Goal: Transaction & Acquisition: Purchase product/service

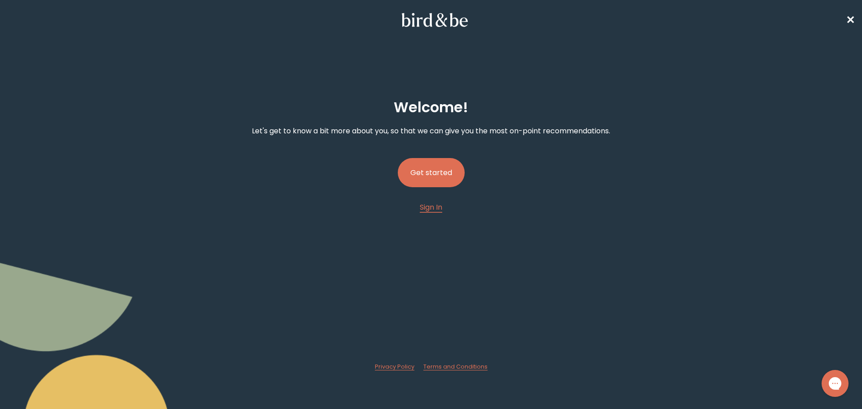
click at [435, 179] on button "Get started" at bounding box center [431, 172] width 67 height 29
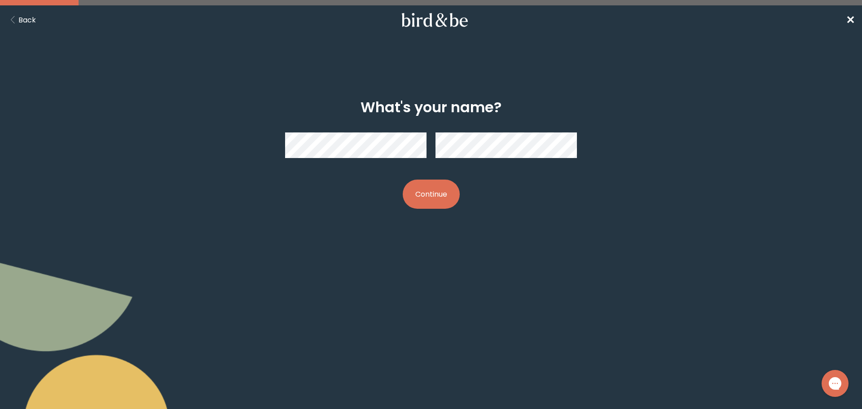
click at [288, 336] on body "plus-circle minus-circle close-circle Bird & Be Logo Bird & Be Logo arrow-left …" at bounding box center [431, 204] width 862 height 409
click at [432, 187] on button "Continue" at bounding box center [431, 194] width 57 height 29
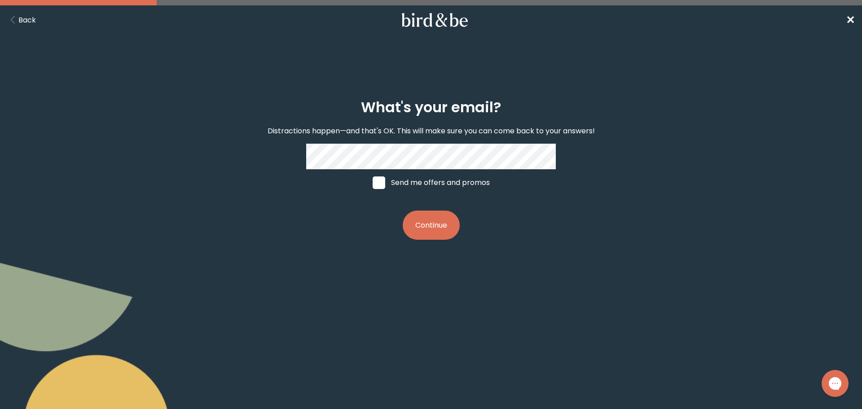
click at [442, 238] on button "Continue" at bounding box center [431, 225] width 57 height 29
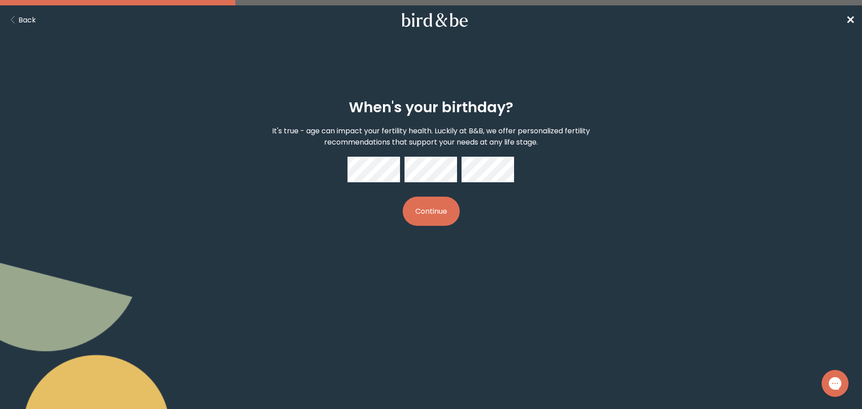
click at [424, 206] on button "Continue" at bounding box center [431, 211] width 57 height 29
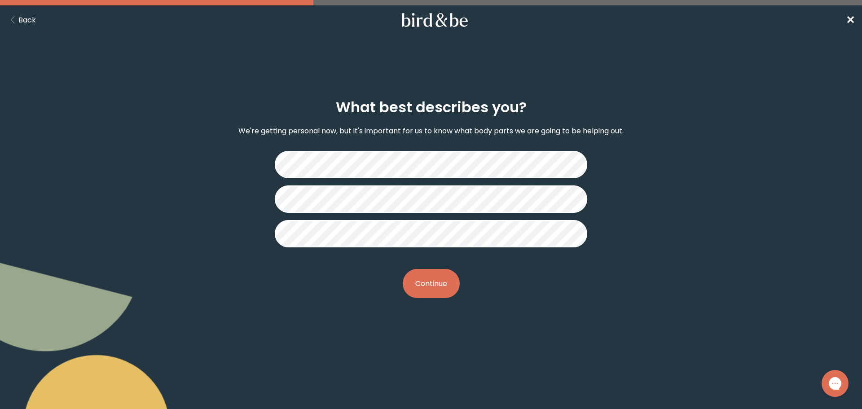
click at [440, 286] on button "Continue" at bounding box center [431, 283] width 57 height 29
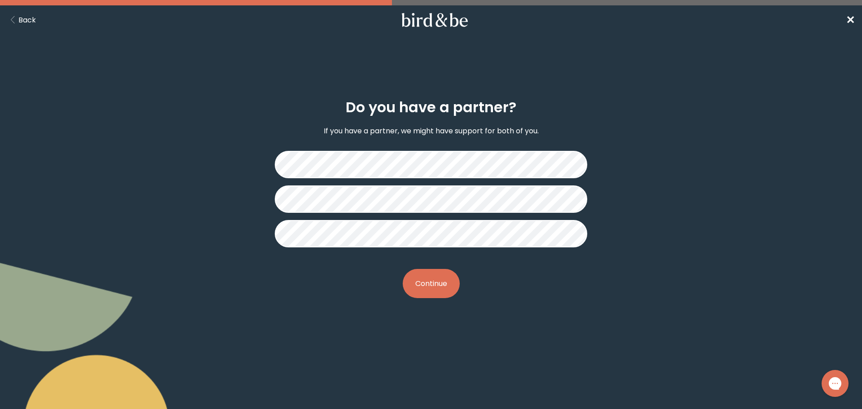
click at [445, 289] on button "Continue" at bounding box center [431, 283] width 57 height 29
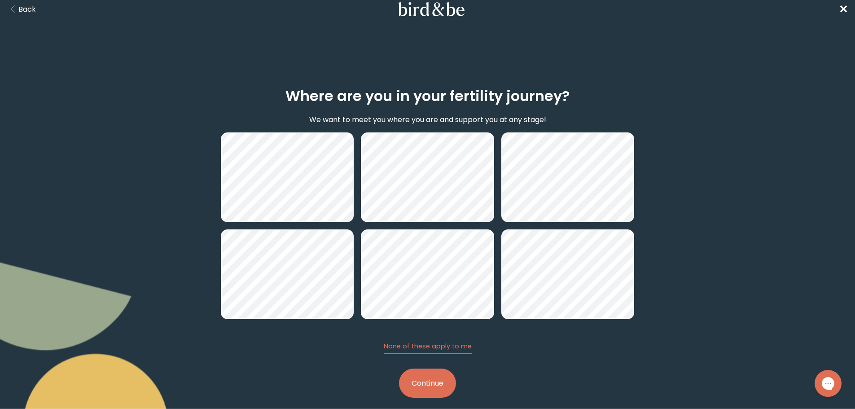
scroll to position [21, 0]
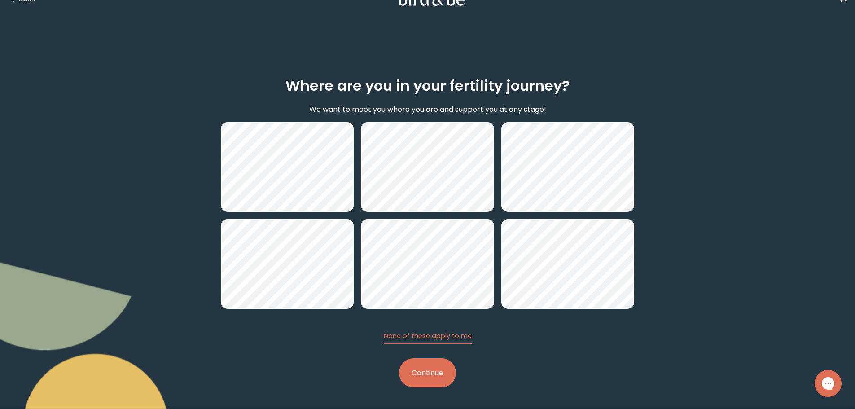
click at [434, 369] on button "Continue" at bounding box center [427, 372] width 57 height 29
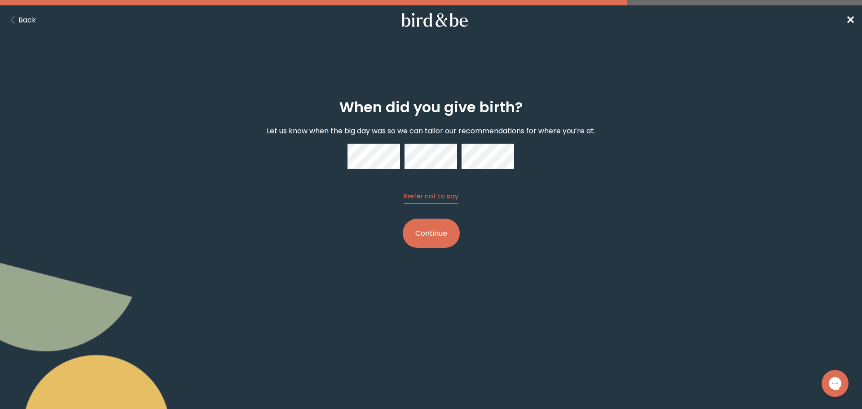
click at [605, 345] on body "plus-circle minus-circle close-circle Bird & Be Logo Bird & Be Logo arrow-left …" at bounding box center [431, 204] width 862 height 409
click at [436, 240] on button "Continue" at bounding box center [431, 233] width 57 height 29
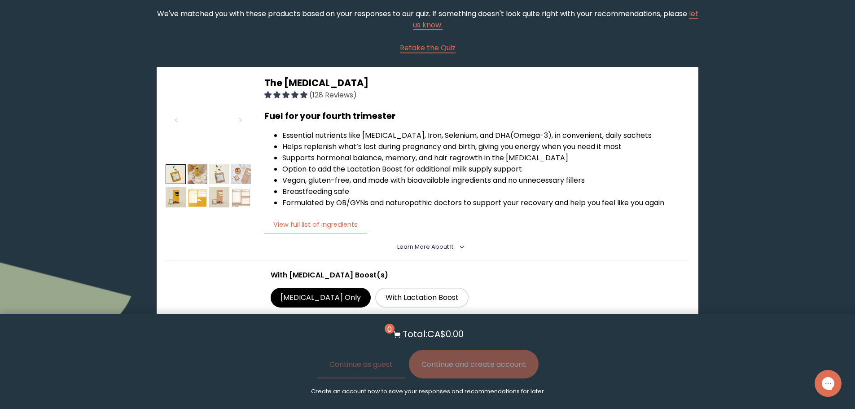
scroll to position [90, 0]
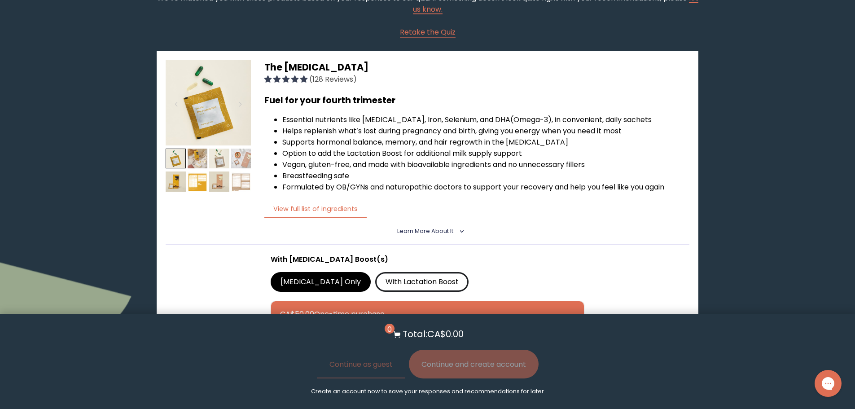
click at [430, 279] on label "With Lactation Boost" at bounding box center [421, 282] width 93 height 20
click at [384, 282] on label "With Lactation Boost" at bounding box center [421, 282] width 93 height 20
click at [0, 0] on input "With Lactation Boost" at bounding box center [0, 0] width 0 height 0
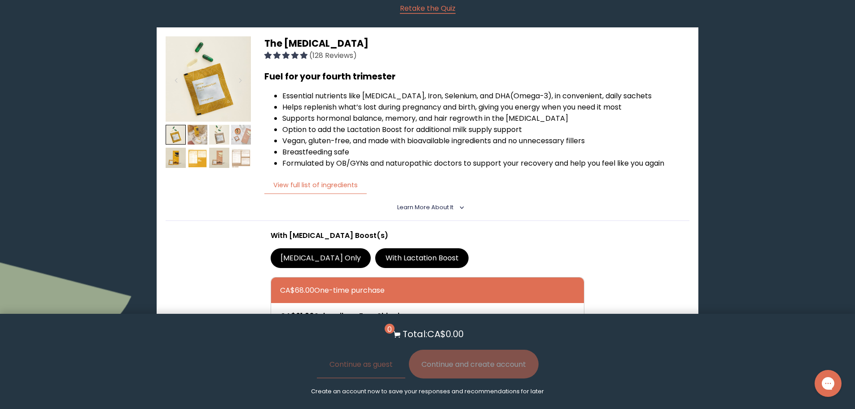
scroll to position [135, 0]
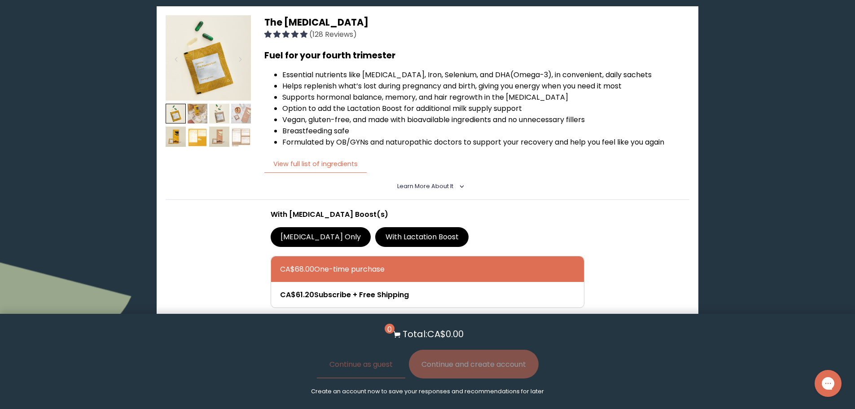
click at [340, 238] on label "[MEDICAL_DATA] Only" at bounding box center [321, 237] width 101 height 20
click at [0, 0] on input "[MEDICAL_DATA] Only" at bounding box center [0, 0] width 0 height 0
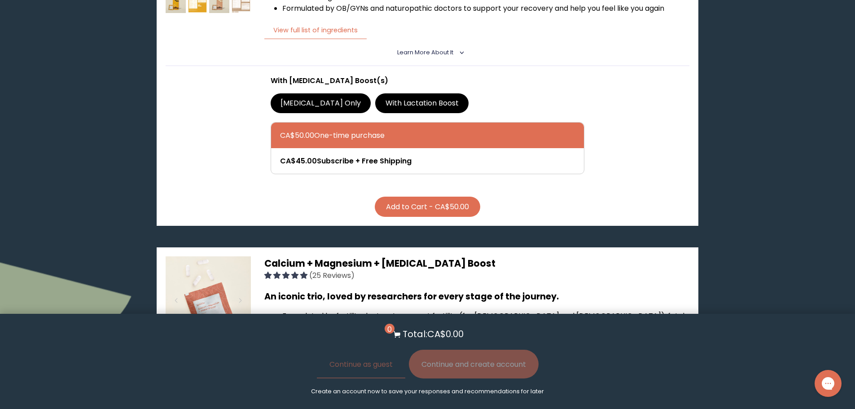
scroll to position [269, 0]
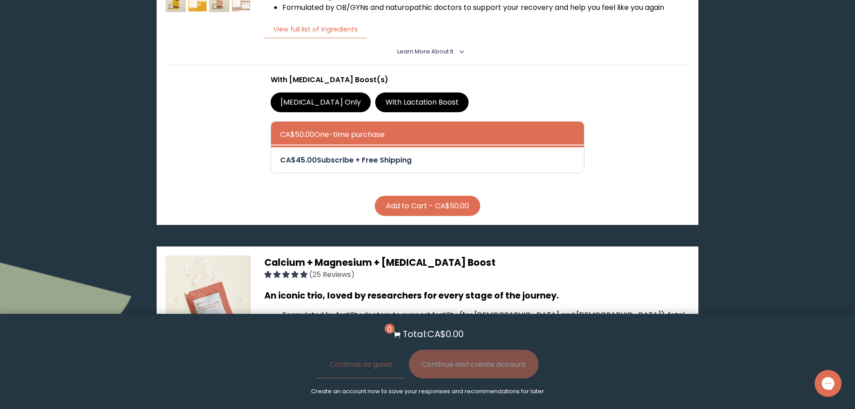
click at [331, 157] on div at bounding box center [436, 160] width 313 height 26
click at [280, 154] on input "CA$45.00 Subscribe + Free Shipping" at bounding box center [280, 154] width 0 height 0
radio input "true"
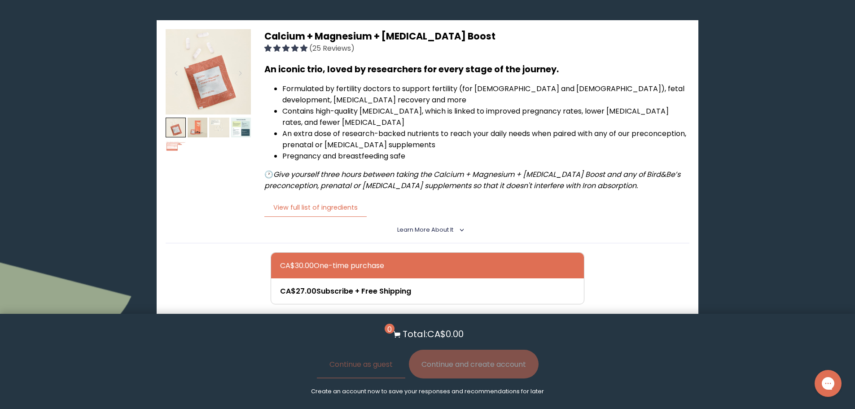
scroll to position [359, 0]
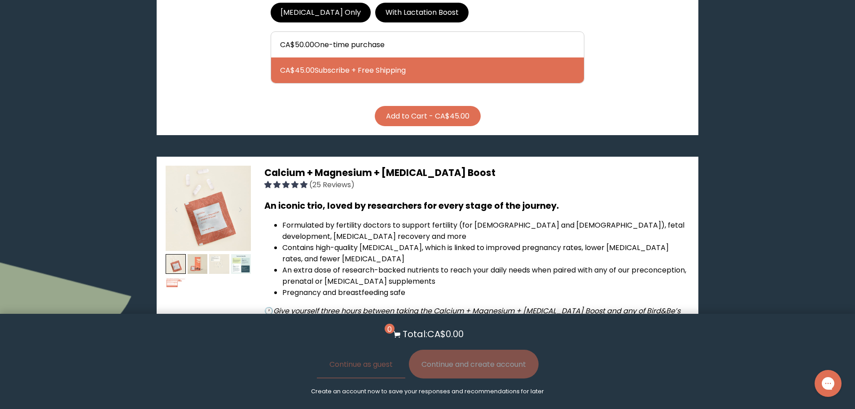
click at [449, 120] on button "Add to Cart - CA$45.00" at bounding box center [428, 116] width 106 height 20
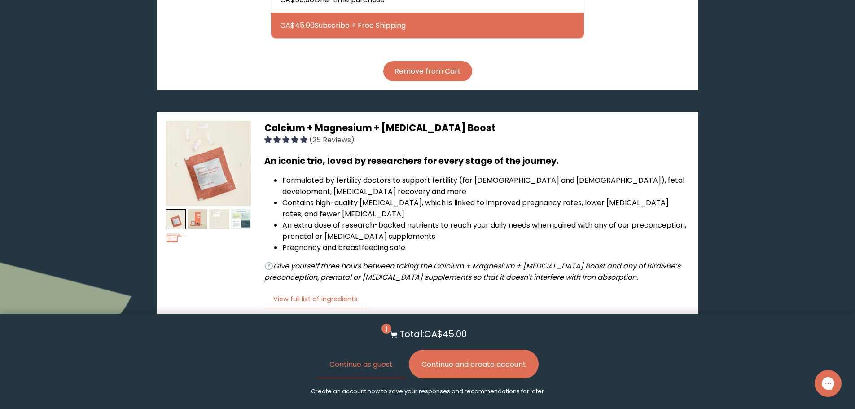
scroll to position [539, 0]
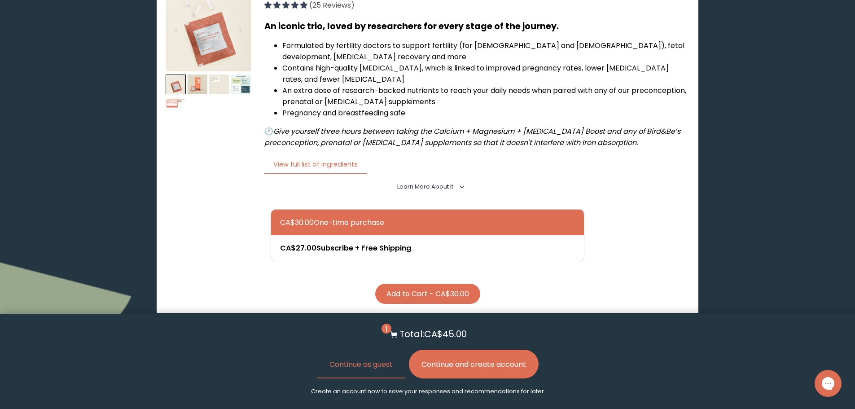
click at [460, 373] on button "Continue and create account" at bounding box center [474, 364] width 130 height 29
